Goal: Task Accomplishment & Management: Use online tool/utility

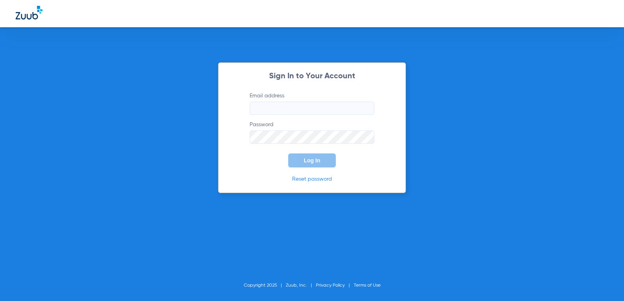
type input "[EMAIL_ADDRESS][DOMAIN_NAME]"
click at [314, 163] on span "Log In" at bounding box center [312, 161] width 16 height 6
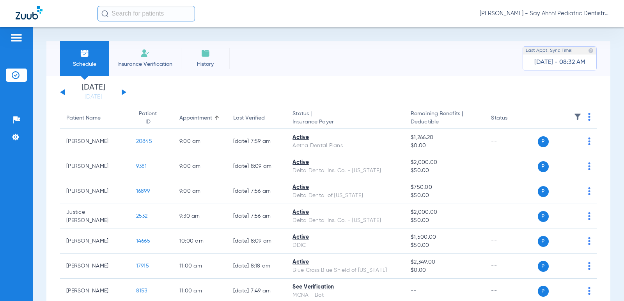
click at [122, 91] on button at bounding box center [124, 92] width 5 height 6
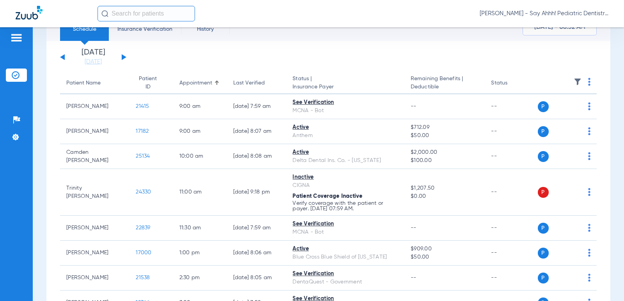
scroll to position [45, 0]
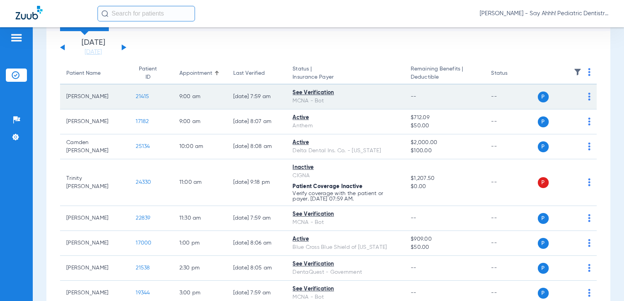
click at [140, 98] on span "21415" at bounding box center [142, 96] width 13 height 5
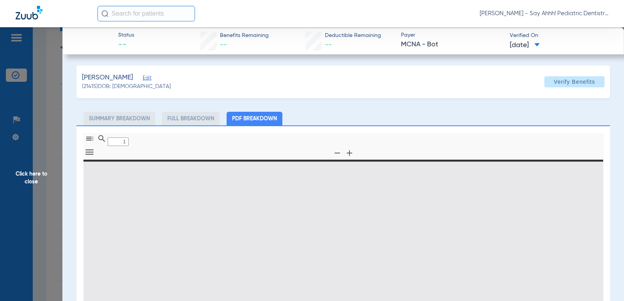
type input "0"
select select "page-width"
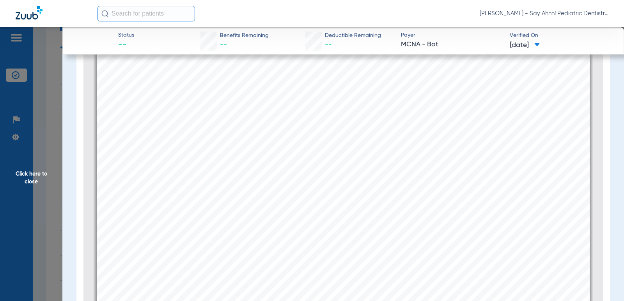
scroll to position [285, 0]
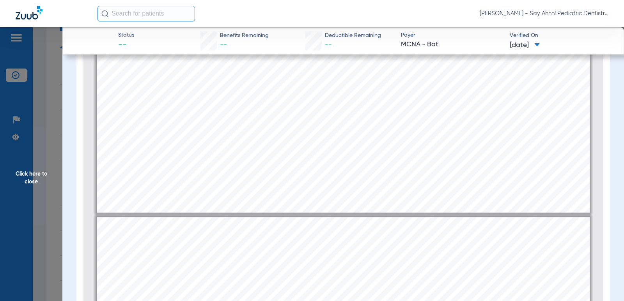
type input "2"
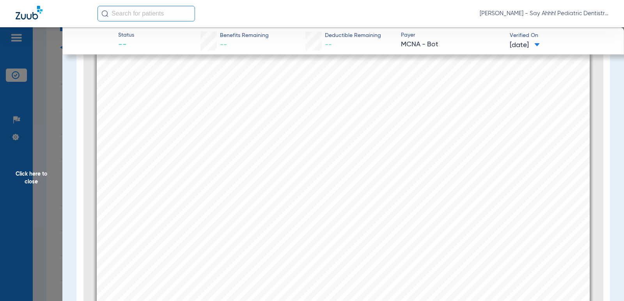
scroll to position [838, 0]
click at [50, 163] on span "Click here to close" at bounding box center [31, 177] width 62 height 301
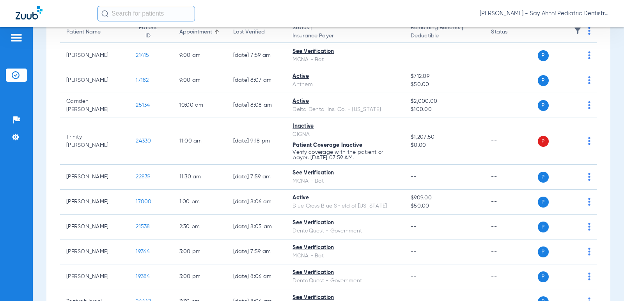
scroll to position [89, 0]
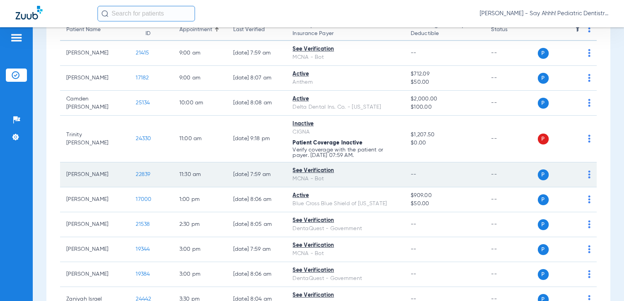
click at [137, 174] on span "22839" at bounding box center [143, 174] width 14 height 5
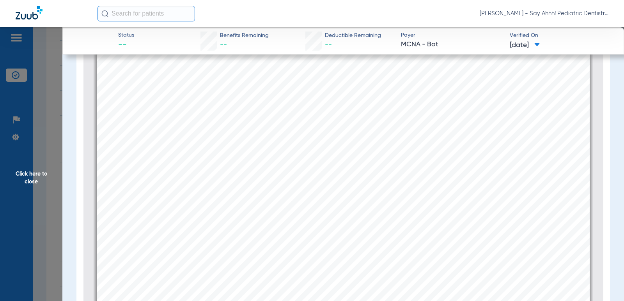
scroll to position [311, 0]
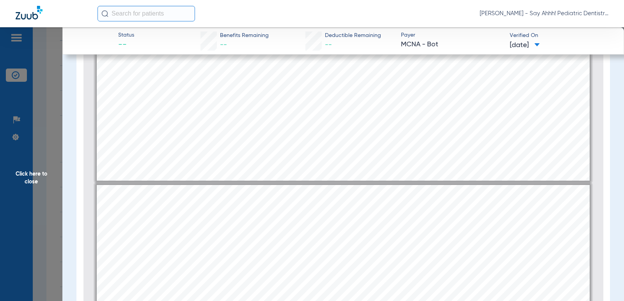
type input "2"
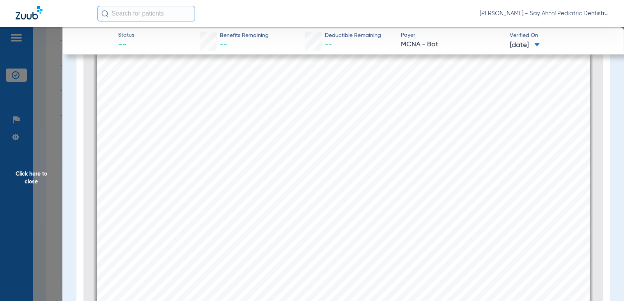
scroll to position [826, 0]
click at [43, 174] on span "Click here to close" at bounding box center [31, 177] width 62 height 301
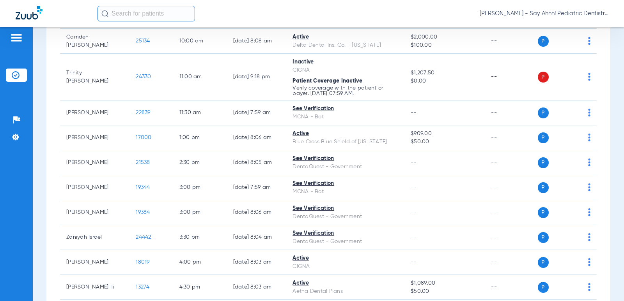
scroll to position [153, 0]
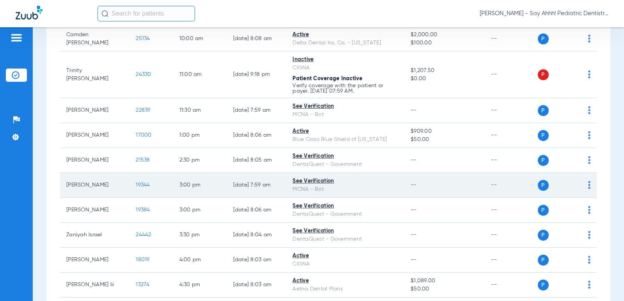
click at [139, 186] on span "19344" at bounding box center [143, 184] width 14 height 5
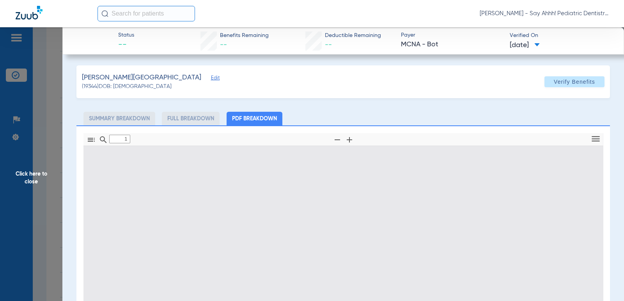
type input "0"
select select "page-width"
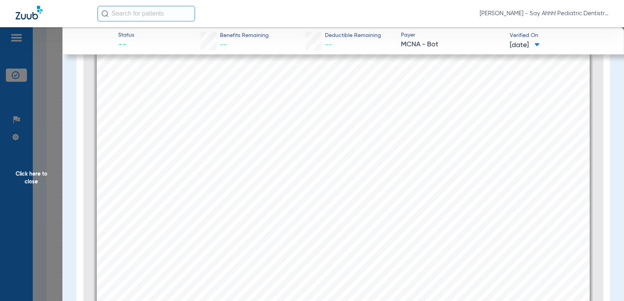
scroll to position [94, 0]
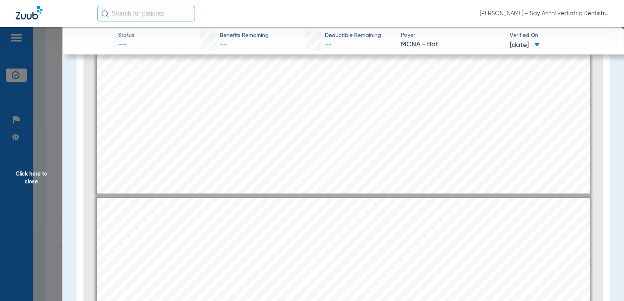
type input "4"
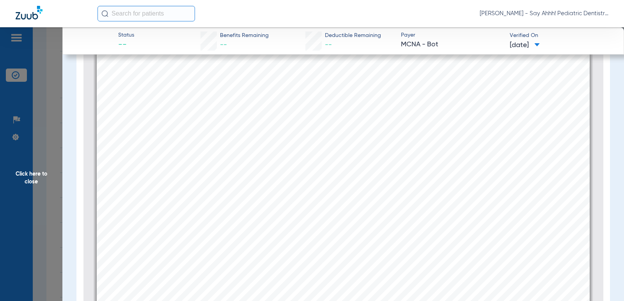
scroll to position [2338, 0]
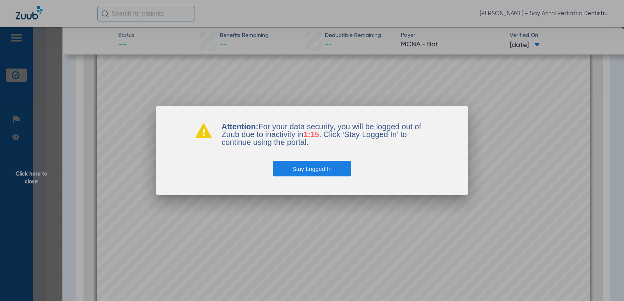
click at [321, 170] on button "Stay Logged In" at bounding box center [312, 169] width 78 height 16
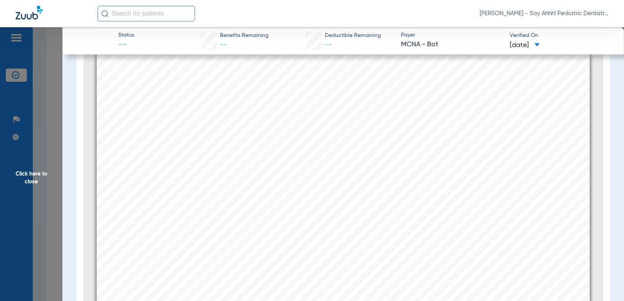
click at [33, 171] on span "Click here to close" at bounding box center [31, 177] width 62 height 301
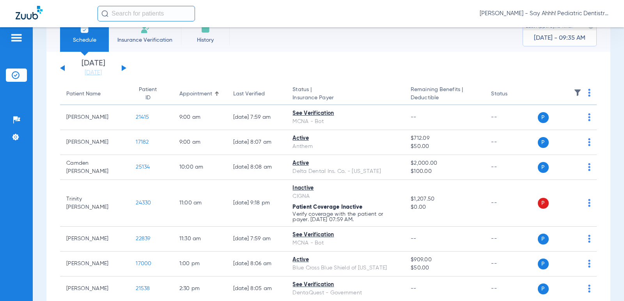
scroll to position [0, 0]
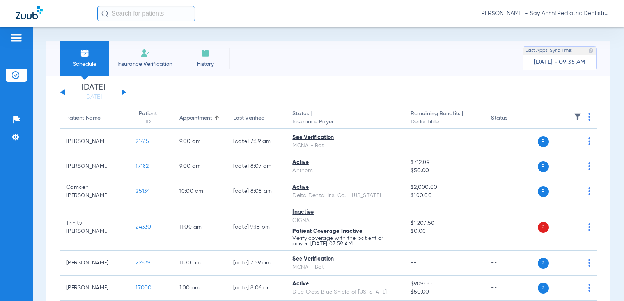
click at [120, 92] on div "Sunday 06-08-2025 Monday 06-09-2025 Tuesday 06-10-2025 Wednesday 06-11-2025 Thu…" at bounding box center [93, 92] width 66 height 17
click at [123, 92] on button at bounding box center [124, 92] width 5 height 6
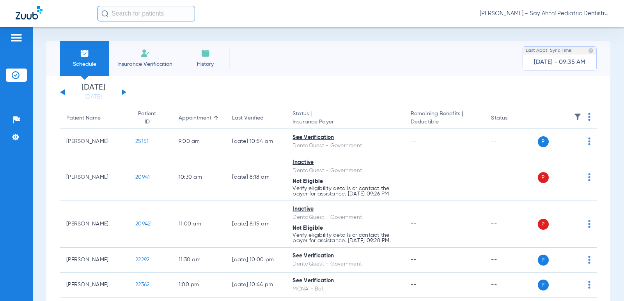
click at [588, 117] on img at bounding box center [589, 117] width 2 height 8
click at [549, 148] on span "Verify All" at bounding box center [554, 147] width 47 height 5
